Goal: Task Accomplishment & Management: Manage account settings

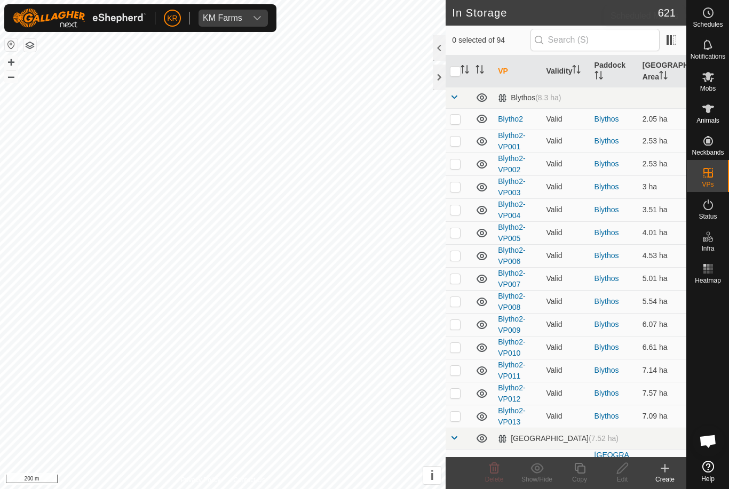
click at [718, 23] on span "Schedules" at bounding box center [707, 24] width 30 height 6
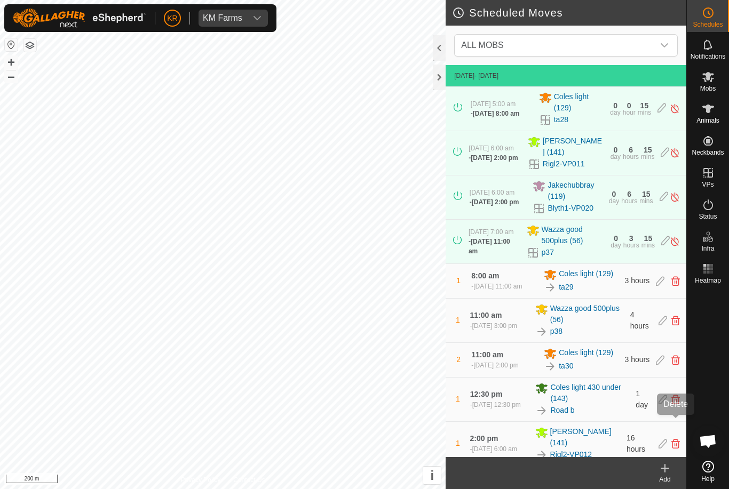
click at [676, 404] on icon at bounding box center [675, 400] width 9 height 10
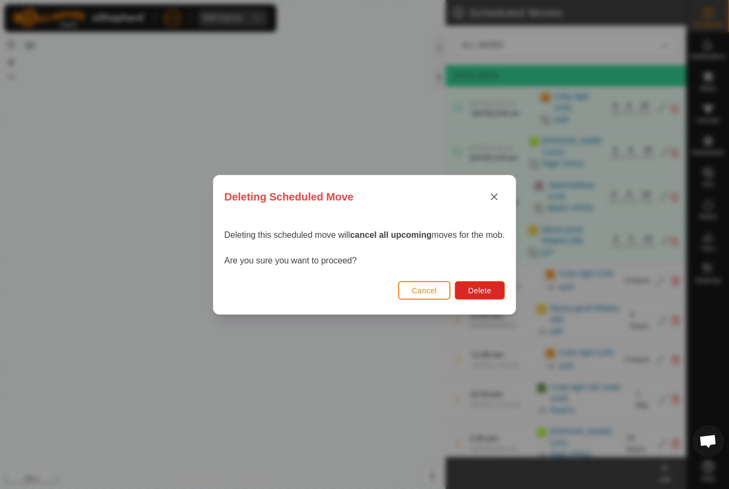
click at [480, 286] on span "Delete" at bounding box center [479, 290] width 23 height 9
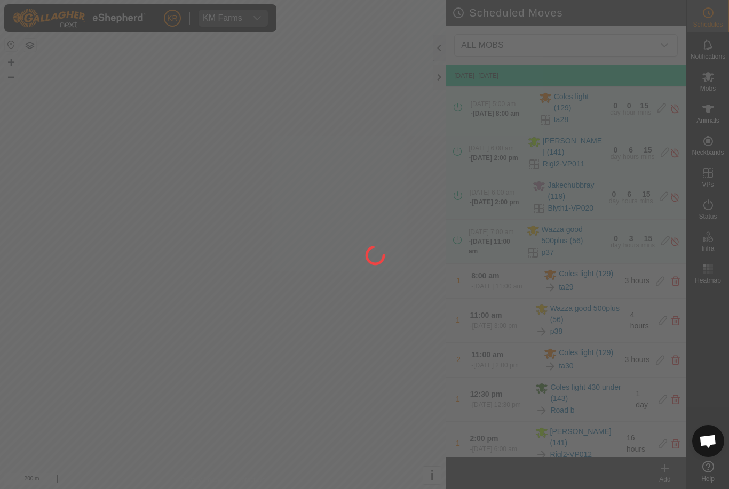
click at [716, 84] on div at bounding box center [364, 244] width 729 height 489
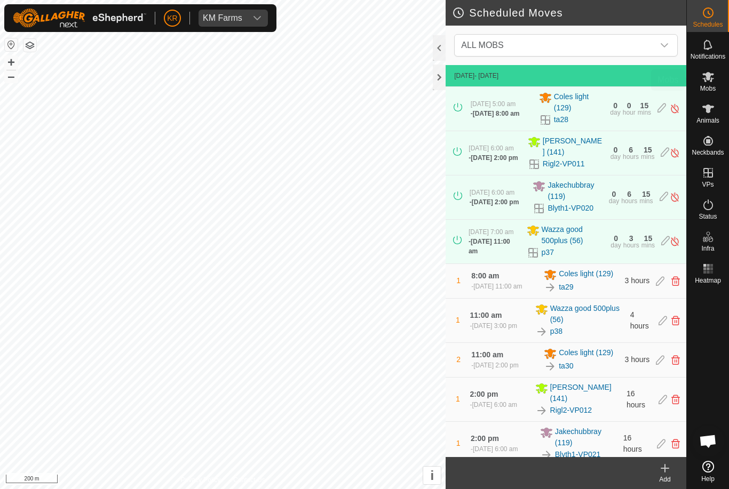
click at [719, 84] on div "Mobs" at bounding box center [708, 80] width 42 height 32
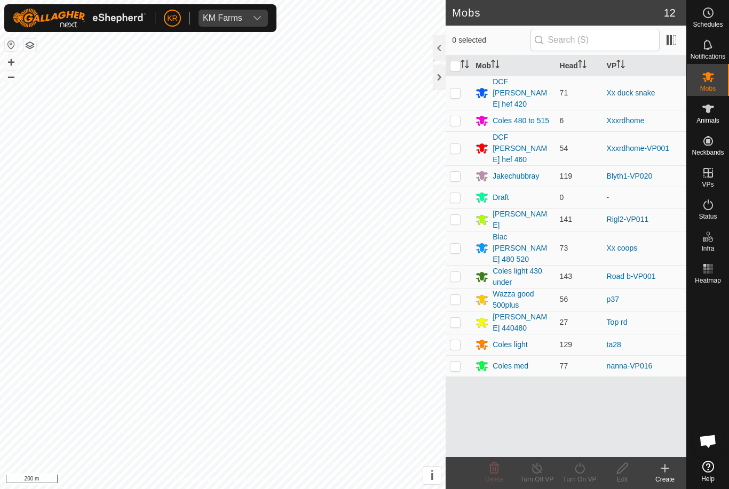
click at [457, 272] on p-checkbox at bounding box center [455, 276] width 11 height 9
checkbox input "true"
click at [578, 478] on div "Turn On VP" at bounding box center [579, 480] width 43 height 10
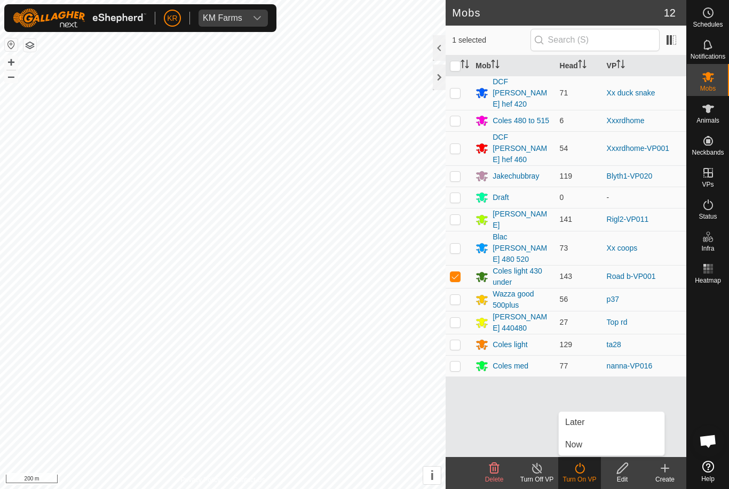
click at [585, 473] on icon at bounding box center [579, 468] width 13 height 13
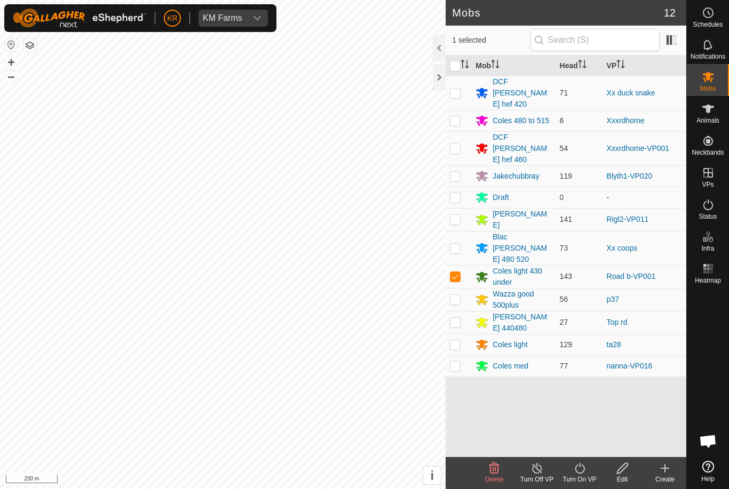
click at [585, 467] on icon at bounding box center [579, 468] width 13 height 13
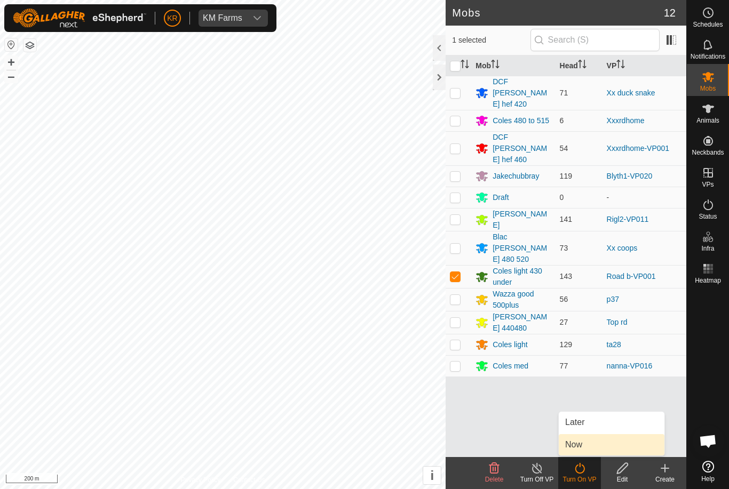
click at [593, 442] on link "Now" at bounding box center [612, 444] width 106 height 21
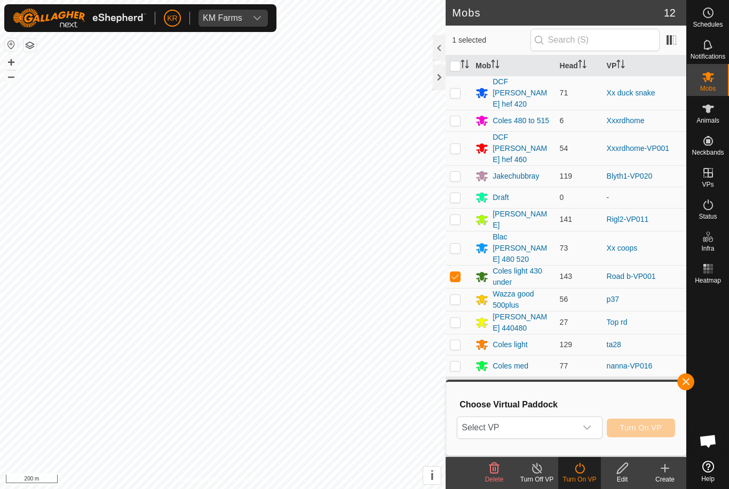
click at [576, 435] on span "Select VP" at bounding box center [516, 427] width 118 height 21
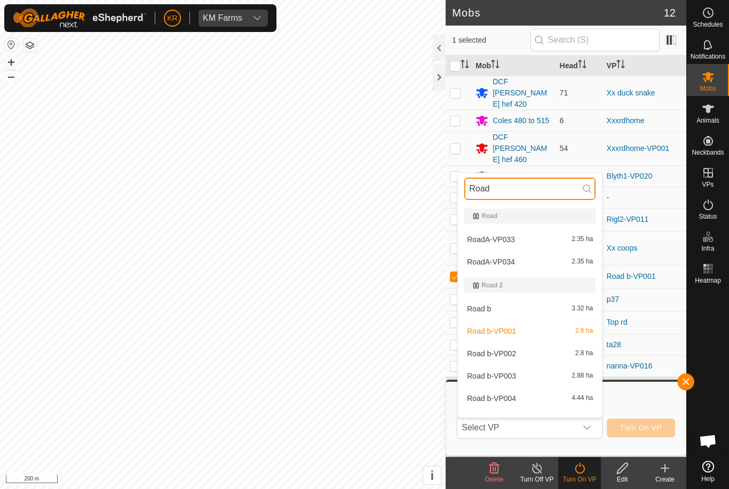
type input "Road"
click at [564, 314] on div "Road b 3.32 ha" at bounding box center [529, 308] width 131 height 13
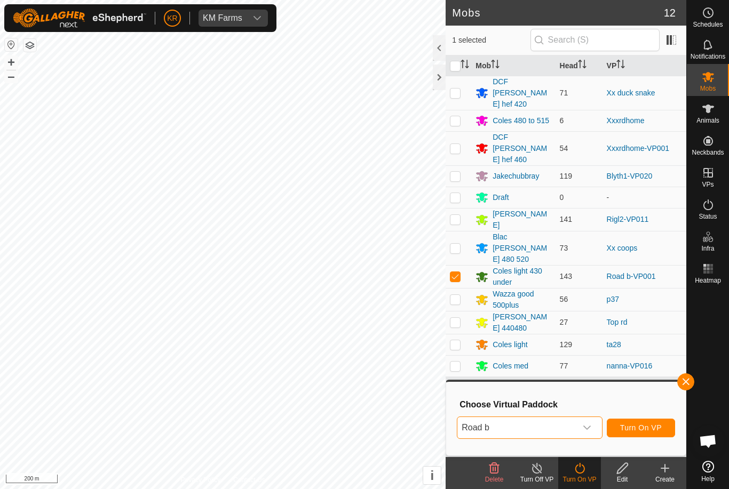
click at [652, 436] on button "Turn On VP" at bounding box center [641, 428] width 68 height 19
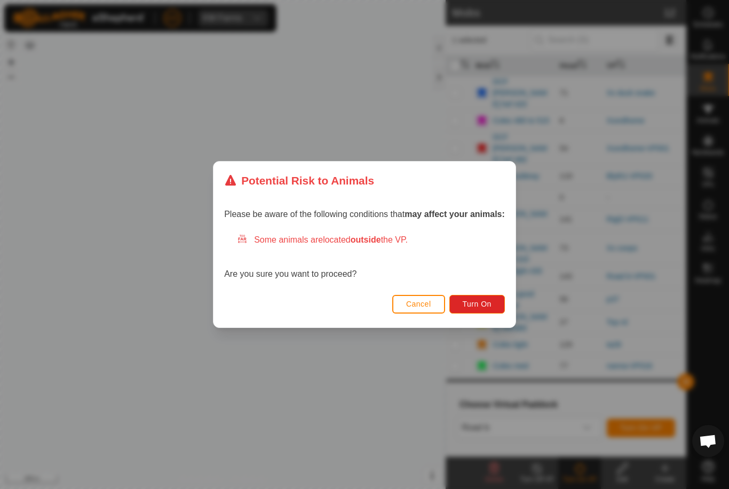
click at [490, 306] on span "Turn On" at bounding box center [476, 304] width 29 height 9
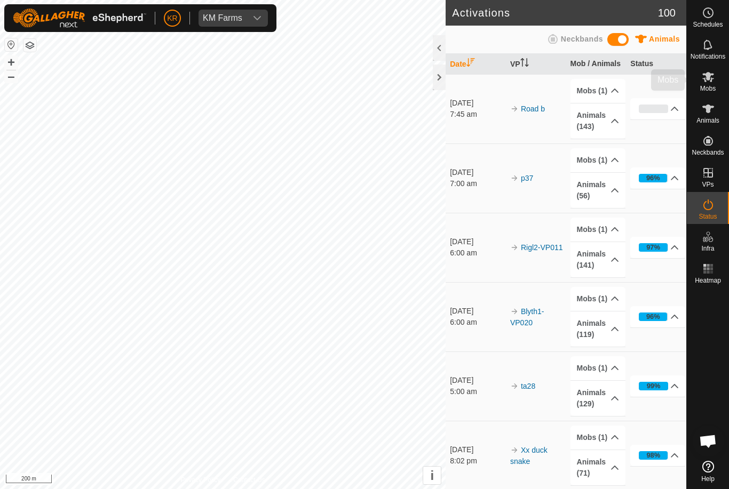
click at [719, 85] on div "Mobs" at bounding box center [708, 80] width 42 height 32
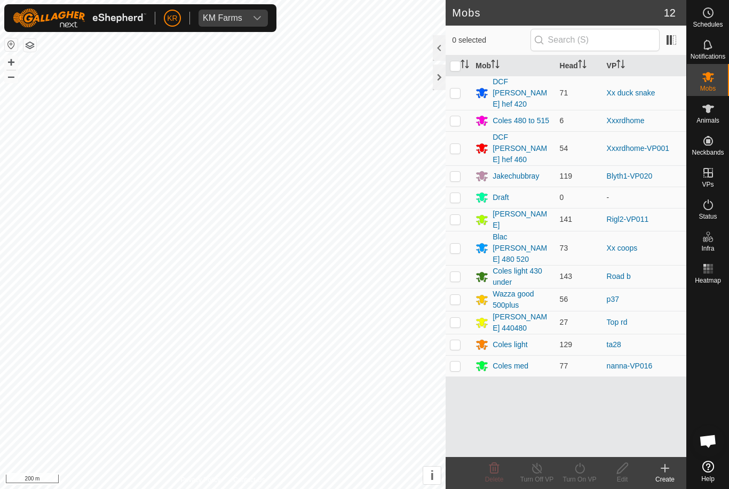
click at [457, 144] on p-checkbox at bounding box center [455, 148] width 11 height 9
checkbox input "true"
click at [585, 473] on icon at bounding box center [579, 468] width 13 height 13
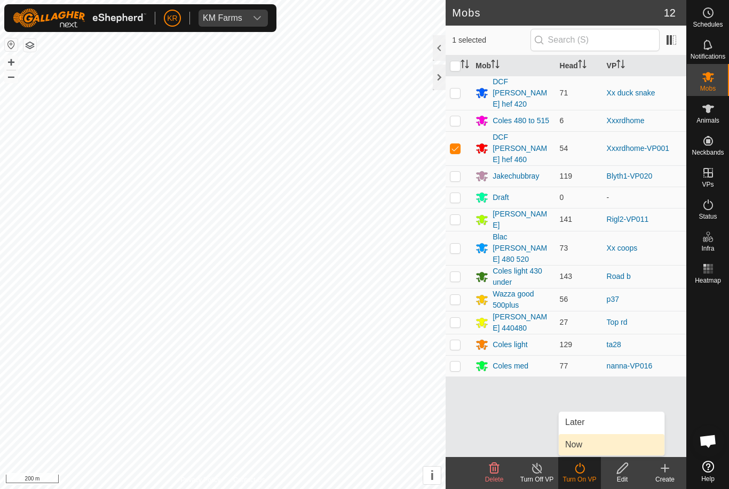
click at [603, 444] on link "Now" at bounding box center [612, 444] width 106 height 21
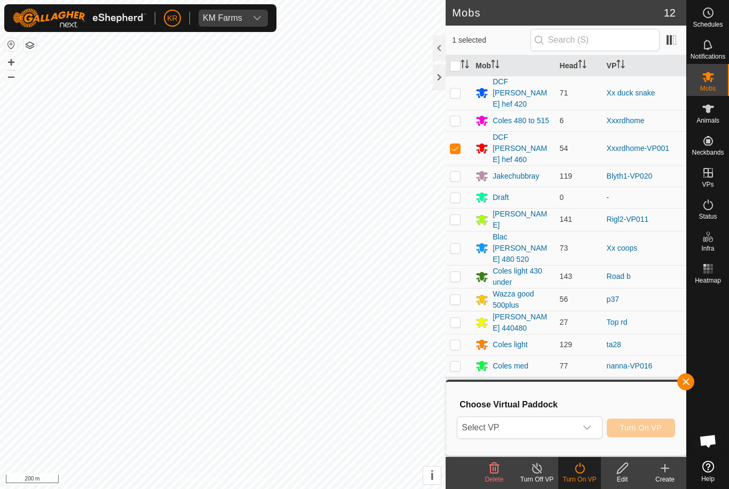
click at [584, 429] on icon "dropdown trigger" at bounding box center [587, 428] width 9 height 9
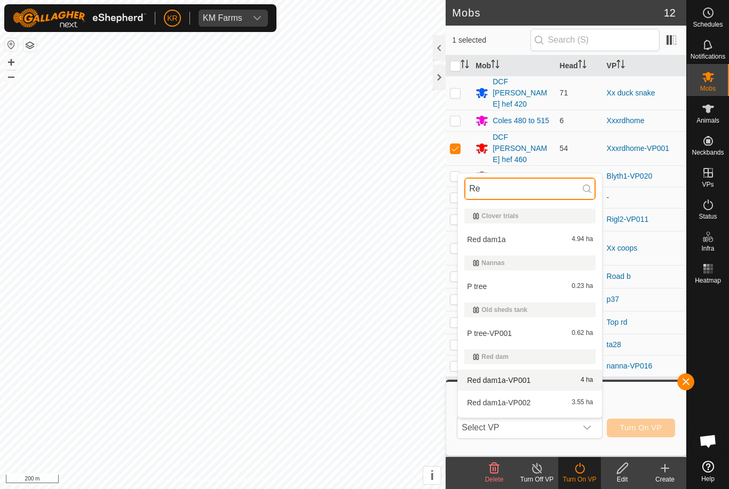
type input "Re"
click at [566, 382] on div "Red dam1a-VP001 4 ha" at bounding box center [529, 380] width 131 height 13
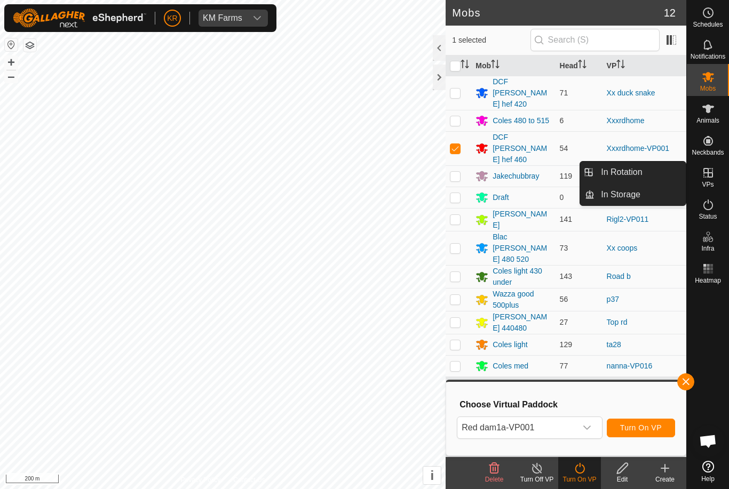
click at [658, 180] on link "In Rotation" at bounding box center [639, 172] width 91 height 21
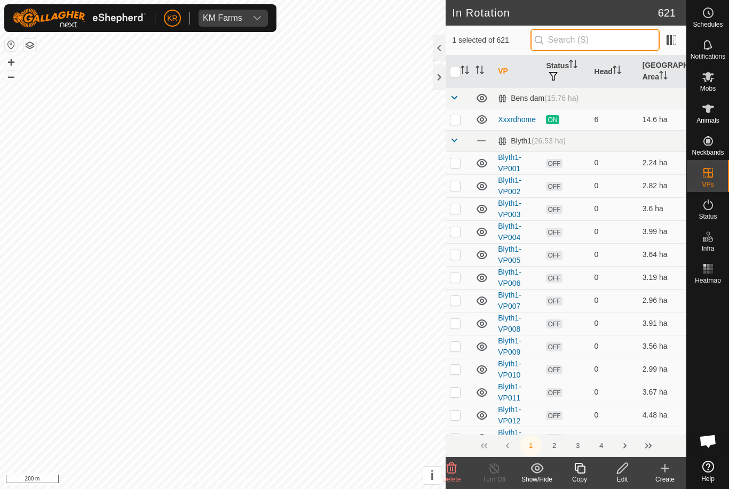
click at [610, 39] on input "text" at bounding box center [594, 40] width 129 height 22
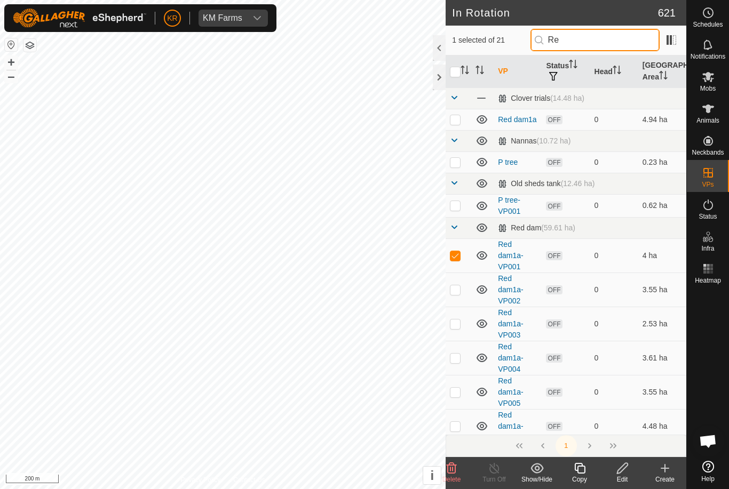
type input "Red"
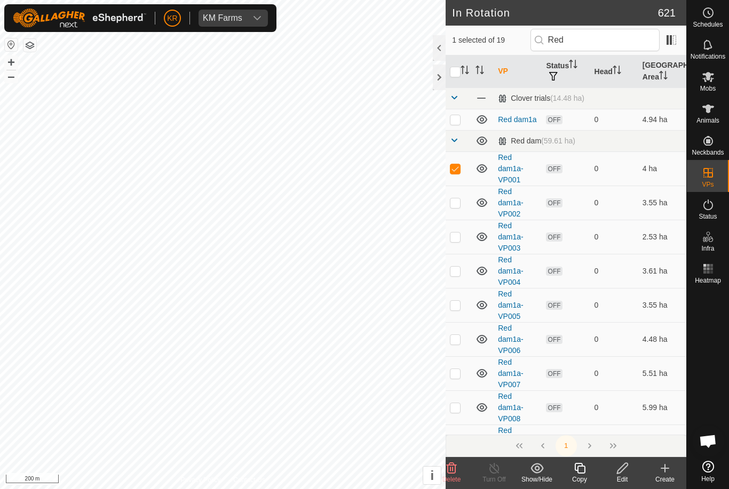
click at [629, 470] on edit-svg-icon at bounding box center [622, 468] width 43 height 13
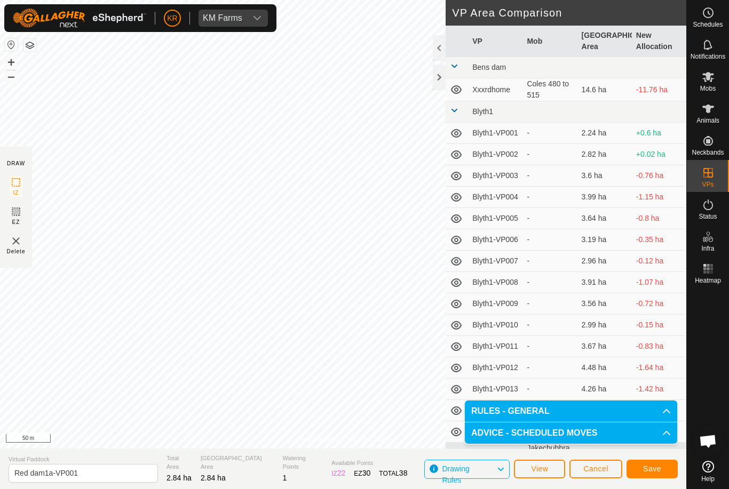
click at [657, 465] on span "Save" at bounding box center [652, 469] width 18 height 9
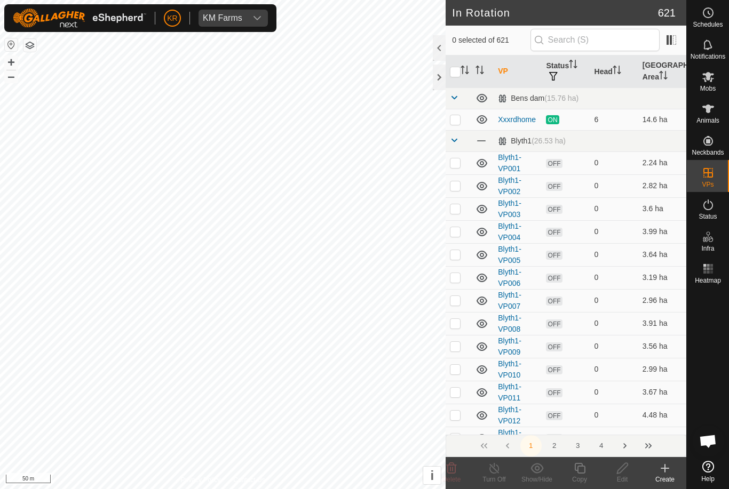
click at [723, 94] on div "Mobs" at bounding box center [708, 80] width 42 height 32
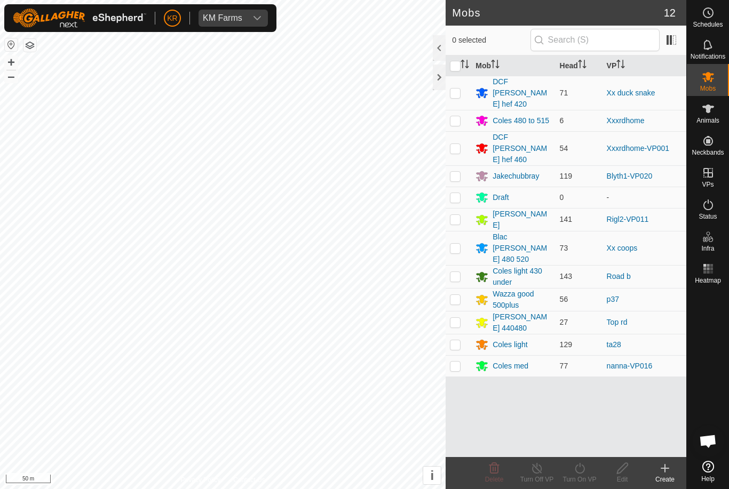
click at [464, 131] on td at bounding box center [458, 148] width 26 height 34
checkbox input "true"
click at [586, 477] on div "Turn On VP" at bounding box center [579, 480] width 43 height 10
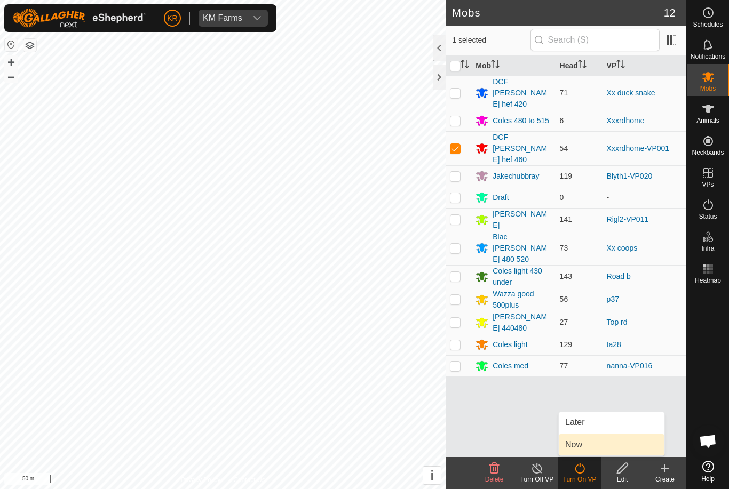
click at [596, 448] on link "Now" at bounding box center [612, 444] width 106 height 21
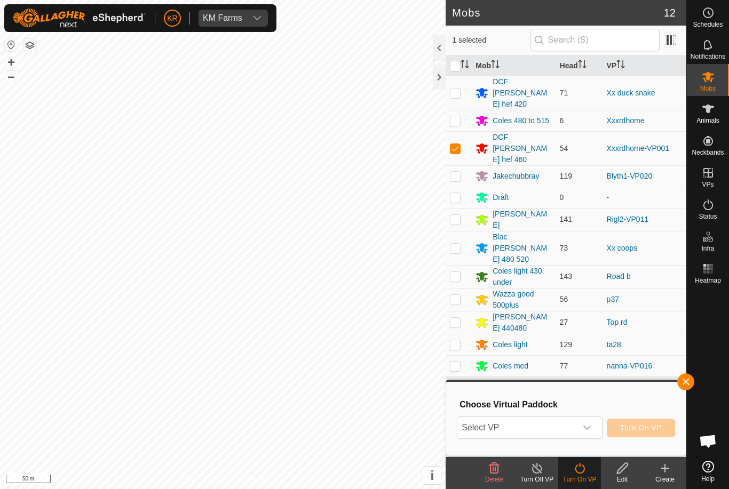
click at [586, 434] on div "dropdown trigger" at bounding box center [586, 427] width 21 height 21
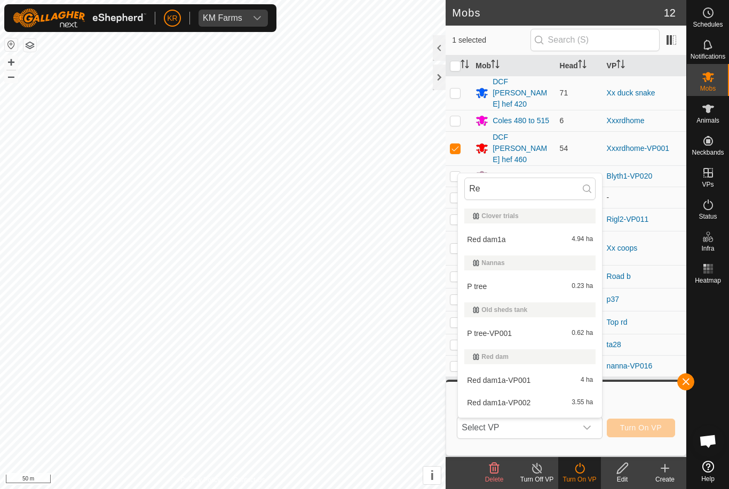
type input "Red"
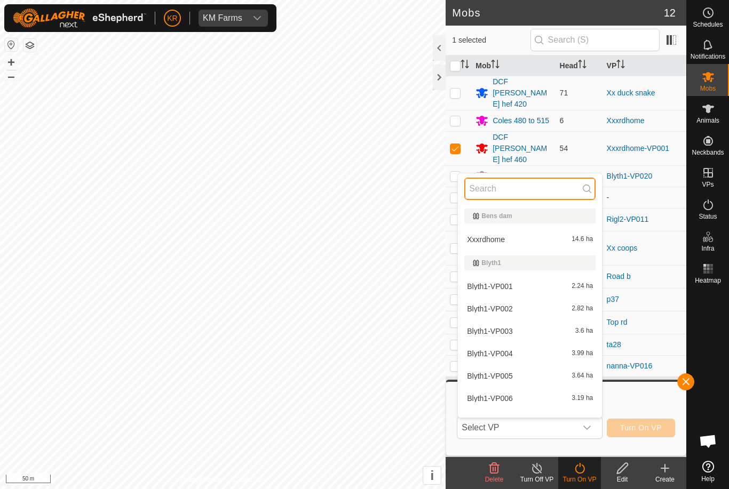
click at [523, 183] on input "text" at bounding box center [529, 189] width 131 height 22
type input "Red"
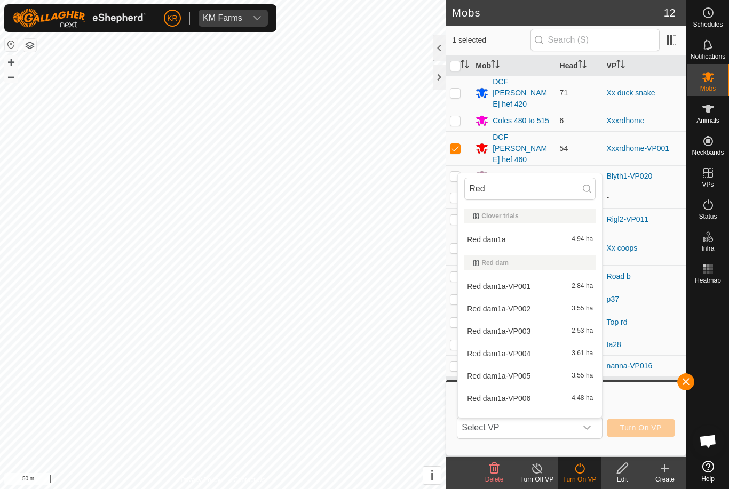
click at [541, 282] on div "Red dam1a-VP001 2.84 ha" at bounding box center [529, 286] width 131 height 13
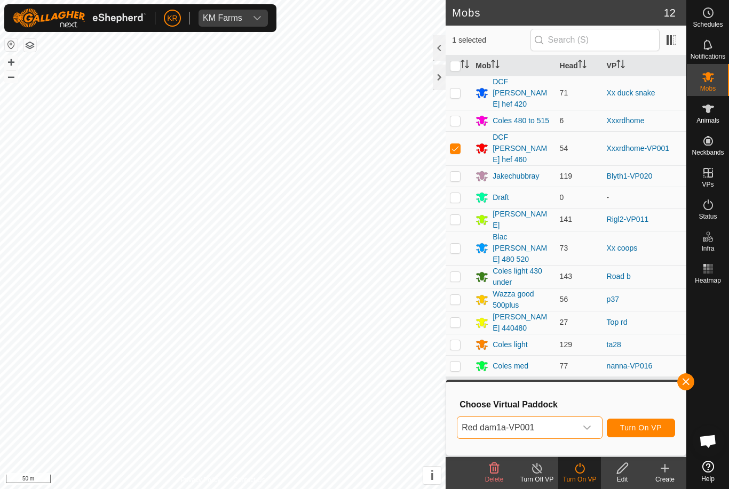
click at [647, 428] on span "Turn On VP" at bounding box center [641, 428] width 42 height 9
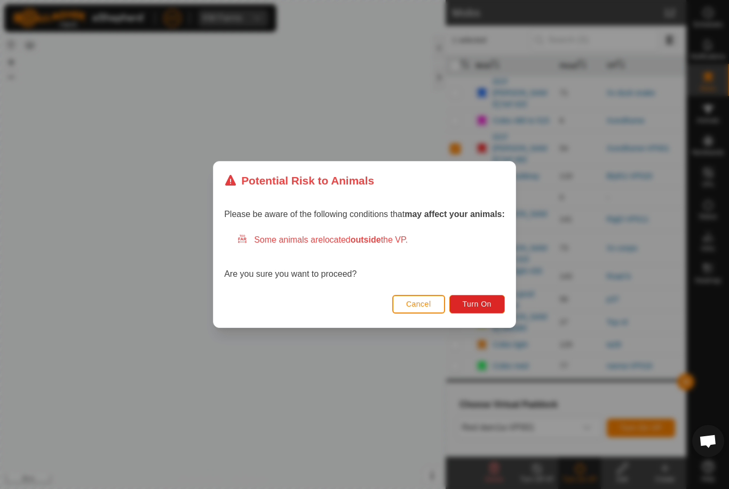
click at [493, 295] on button "Turn On" at bounding box center [476, 304] width 55 height 19
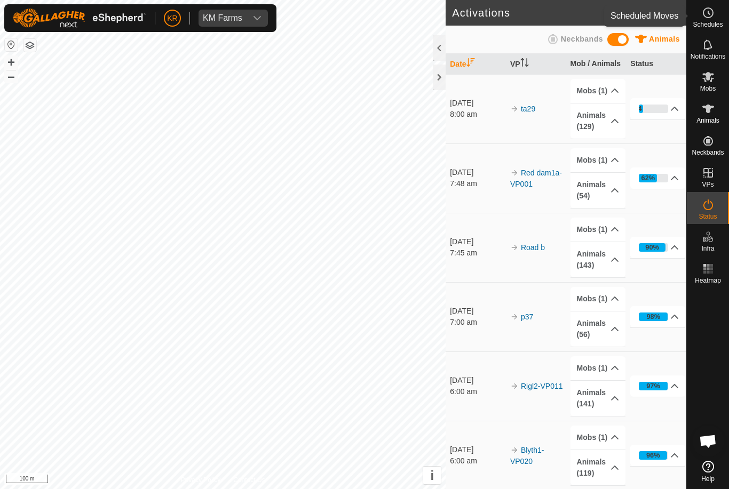
click at [719, 27] on span "Schedules" at bounding box center [707, 24] width 30 height 6
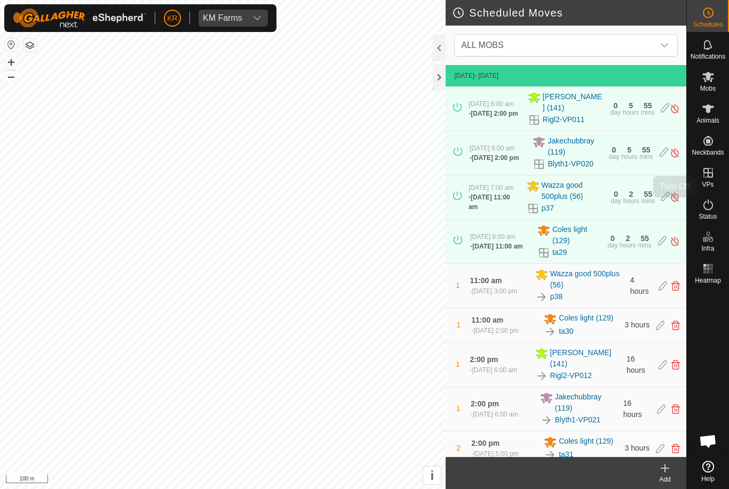
click at [679, 203] on img at bounding box center [674, 197] width 10 height 11
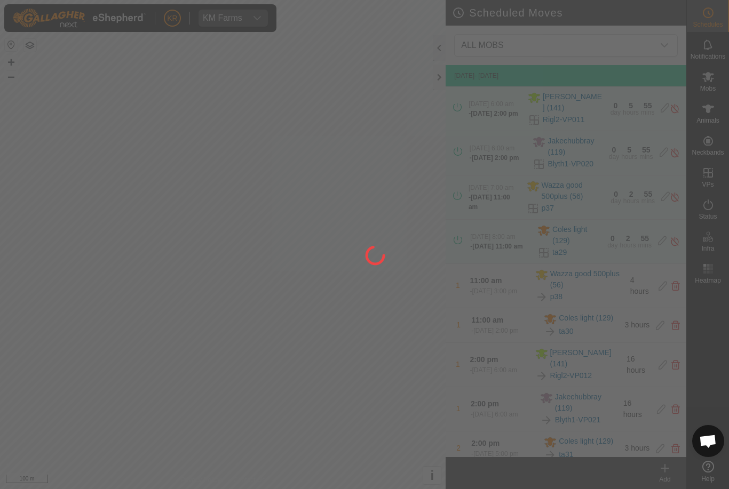
click at [716, 90] on div at bounding box center [364, 244] width 729 height 489
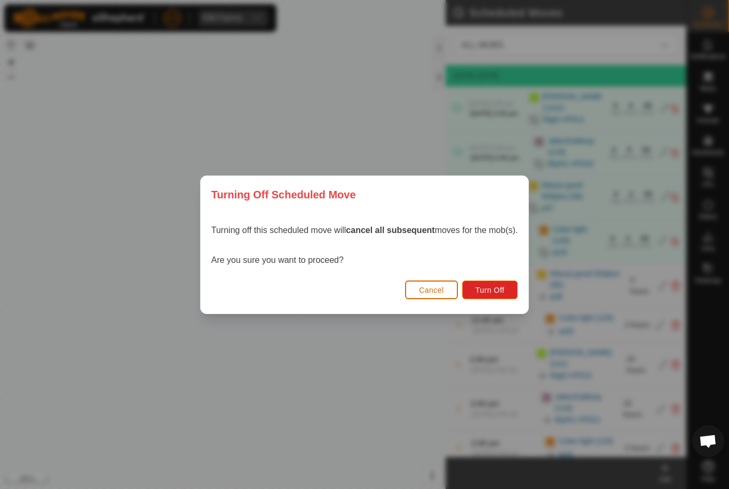
click at [493, 286] on span "Turn Off" at bounding box center [489, 290] width 29 height 9
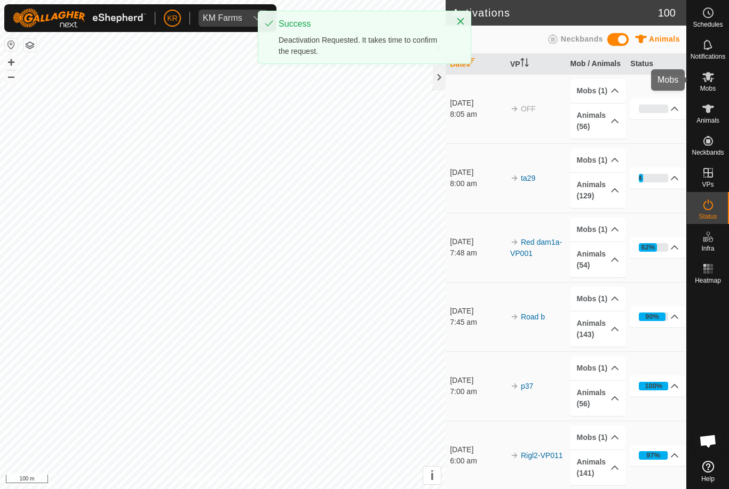
click at [716, 86] on div "Mobs" at bounding box center [708, 80] width 42 height 32
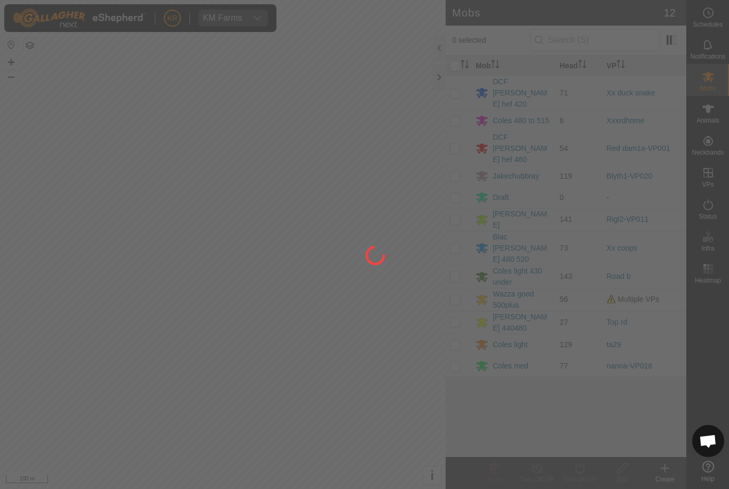
click at [461, 265] on div at bounding box center [364, 244] width 729 height 489
click at [464, 263] on div at bounding box center [364, 244] width 729 height 489
click at [454, 265] on div at bounding box center [364, 244] width 729 height 489
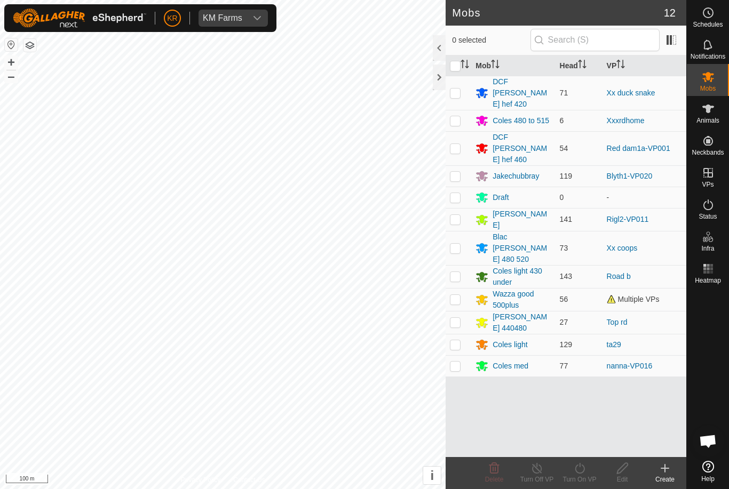
click at [459, 295] on p-checkbox at bounding box center [455, 299] width 11 height 9
checkbox input "true"
click at [582, 473] on icon at bounding box center [580, 468] width 10 height 11
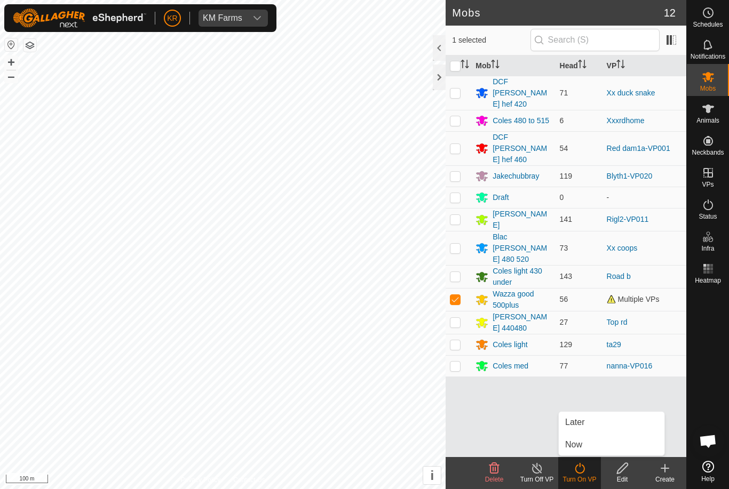
click at [599, 451] on link "Now" at bounding box center [612, 444] width 106 height 21
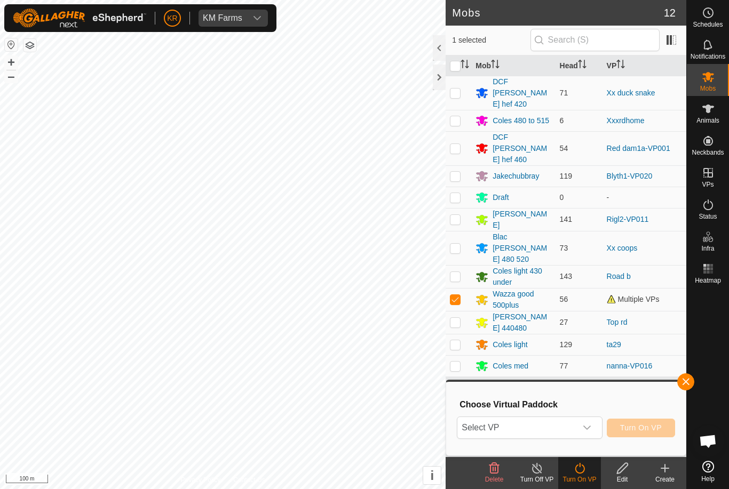
click at [595, 433] on div "dropdown trigger" at bounding box center [586, 427] width 21 height 21
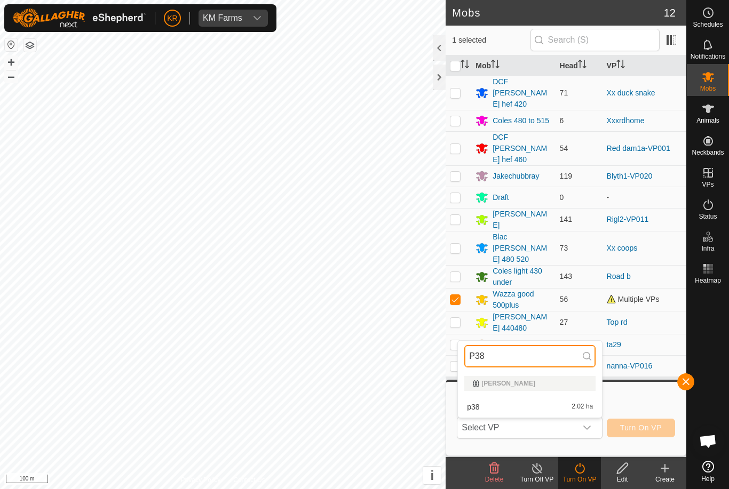
type input "P38"
click at [572, 406] on span "2.02 ha" at bounding box center [581, 406] width 21 height 7
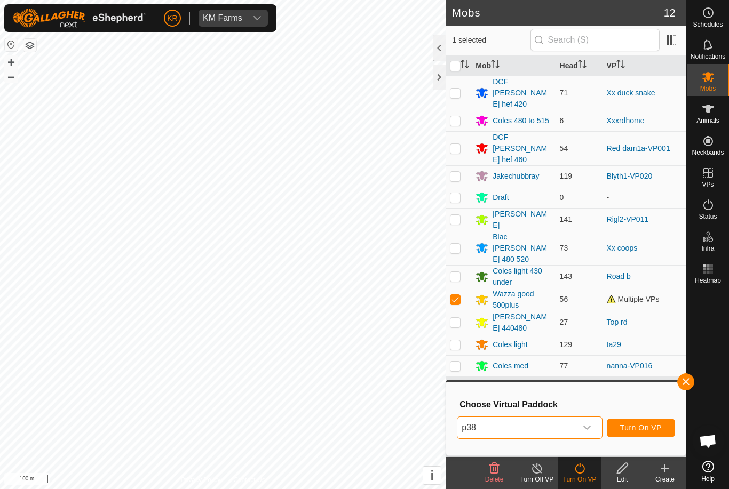
click at [657, 428] on span "Turn On VP" at bounding box center [641, 428] width 42 height 9
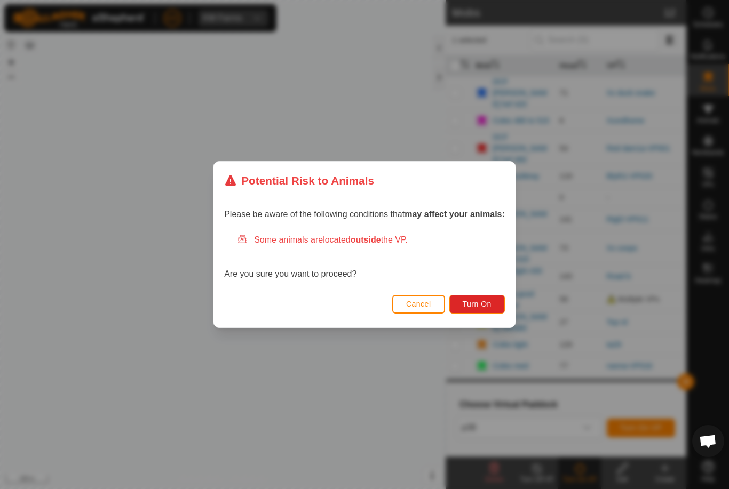
click at [497, 297] on button "Turn On" at bounding box center [476, 304] width 55 height 19
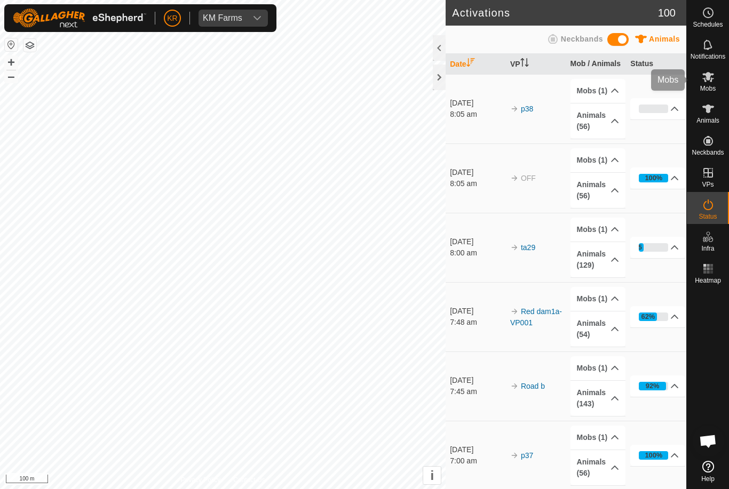
click at [722, 79] on div "Mobs" at bounding box center [708, 80] width 42 height 32
